Goal: Task Accomplishment & Management: Manage account settings

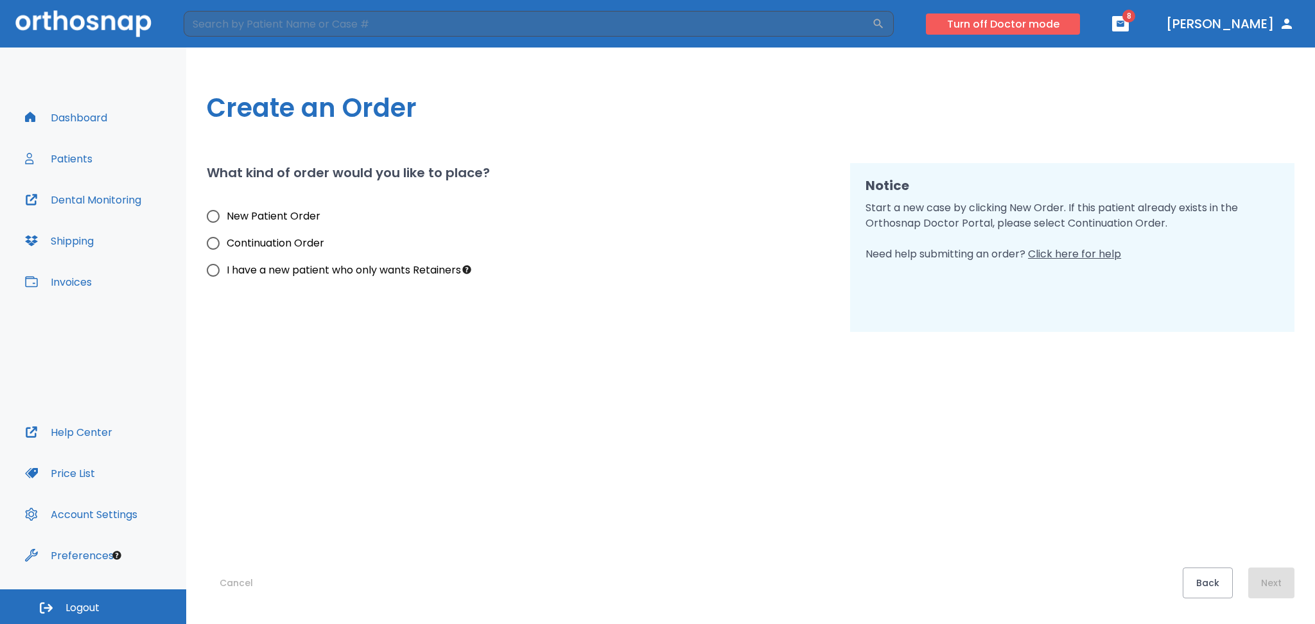
click at [988, 17] on button "Turn off Doctor mode" at bounding box center [1003, 23] width 154 height 21
